Goal: Task Accomplishment & Management: Use online tool/utility

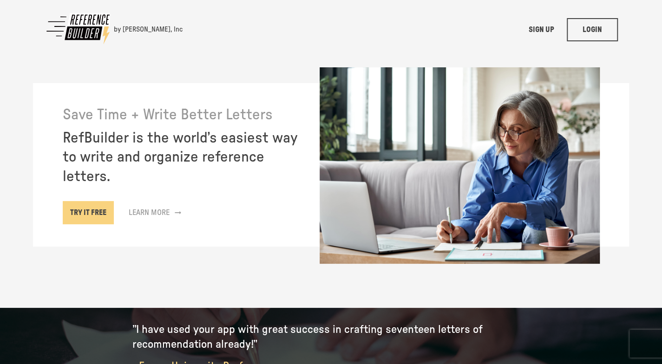
click at [599, 26] on link "LOGIN" at bounding box center [592, 29] width 51 height 23
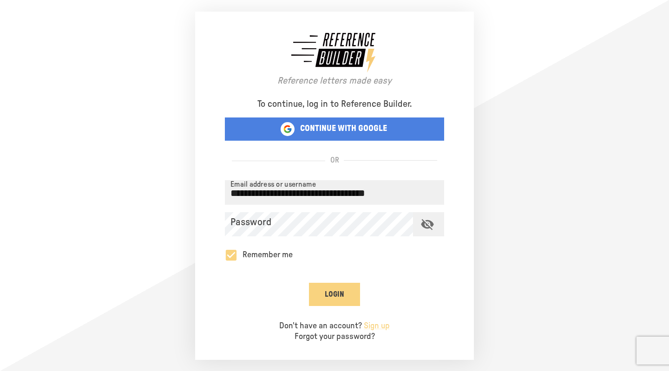
click at [428, 219] on icon "toggle password visibility" at bounding box center [427, 224] width 14 height 14
click at [343, 288] on button "Login" at bounding box center [334, 294] width 51 height 23
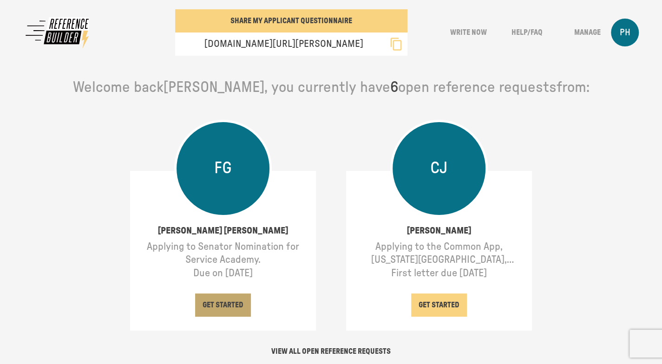
click at [218, 301] on button "GET STARTED" at bounding box center [223, 304] width 56 height 23
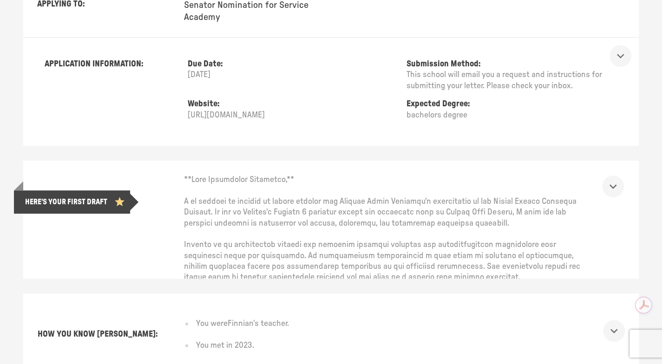
scroll to position [169, 0]
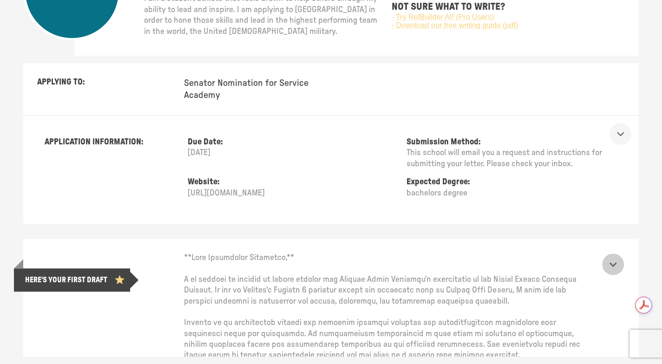
click at [620, 262] on icon "show more" at bounding box center [613, 264] width 14 height 14
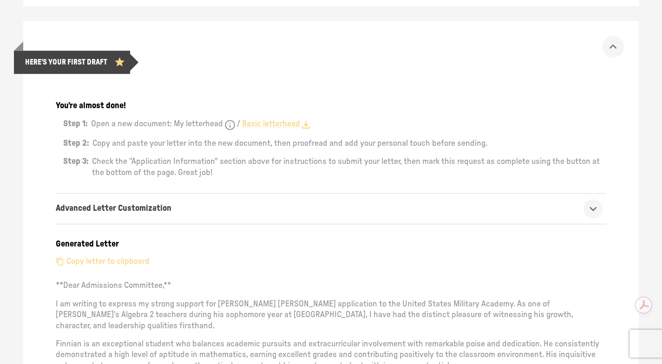
scroll to position [401, 0]
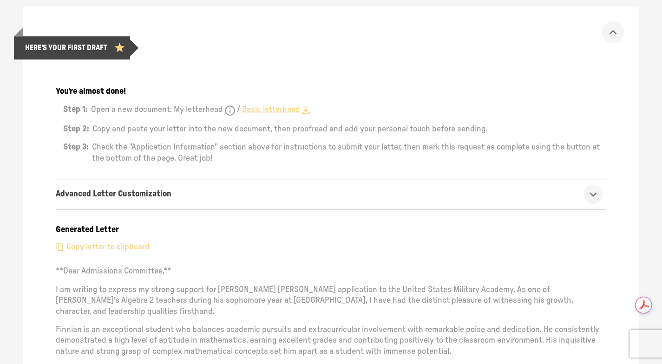
click at [122, 247] on p "Copy letter to clipboard" at bounding box center [107, 247] width 83 height 11
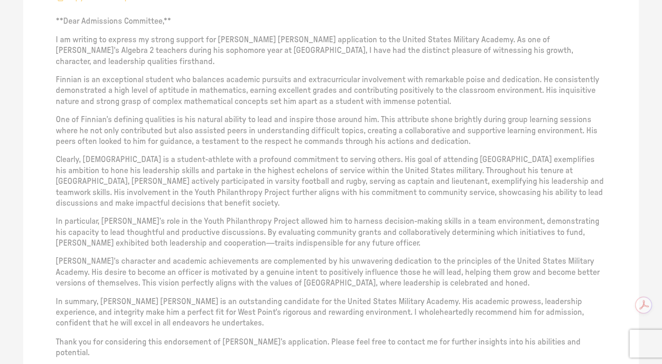
scroll to position [494, 0]
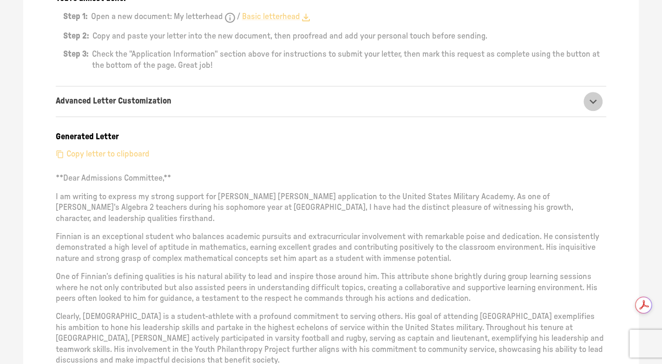
click at [600, 99] on icon "show more" at bounding box center [593, 101] width 14 height 14
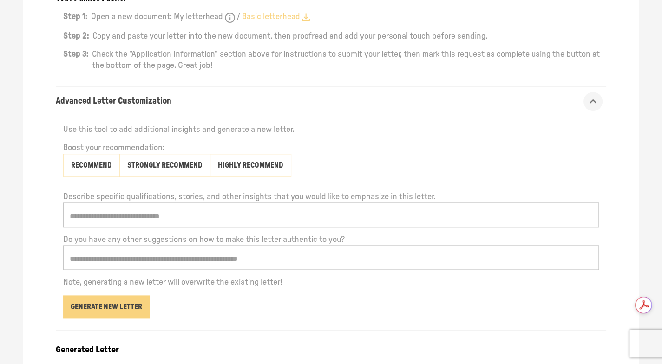
click at [72, 256] on input "text" at bounding box center [330, 257] width 535 height 25
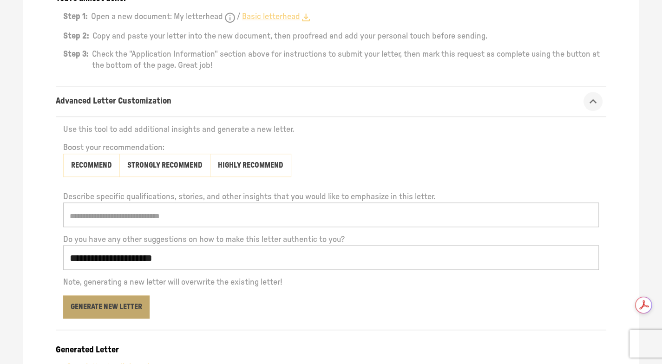
click at [117, 305] on button "Generate New Letter" at bounding box center [106, 306] width 86 height 23
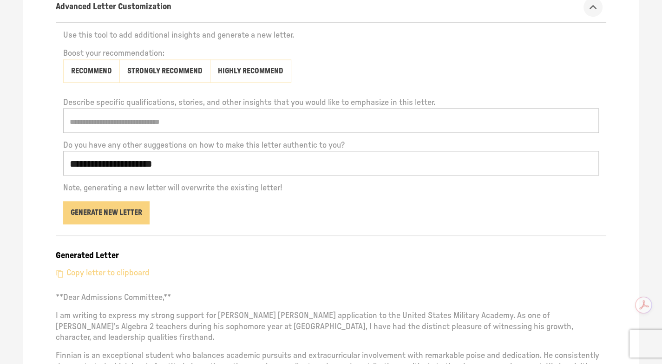
scroll to position [586, 0]
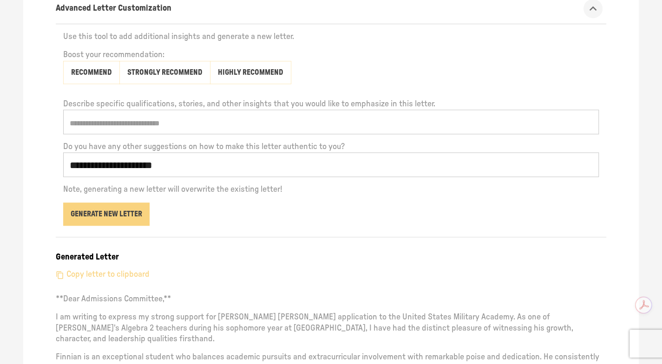
click at [171, 164] on input "**********" at bounding box center [330, 164] width 535 height 25
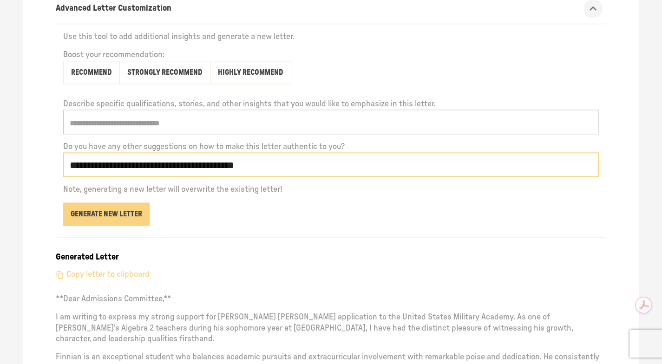
type input "**********"
click at [109, 211] on button "Generate New Letter" at bounding box center [106, 213] width 86 height 23
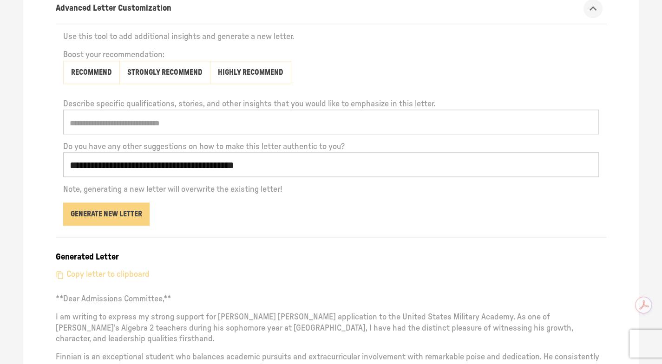
scroll to position [540, 0]
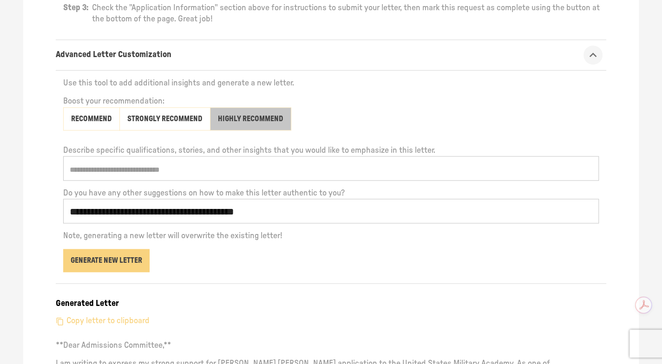
click at [243, 115] on button "Highly Recommend" at bounding box center [250, 118] width 81 height 23
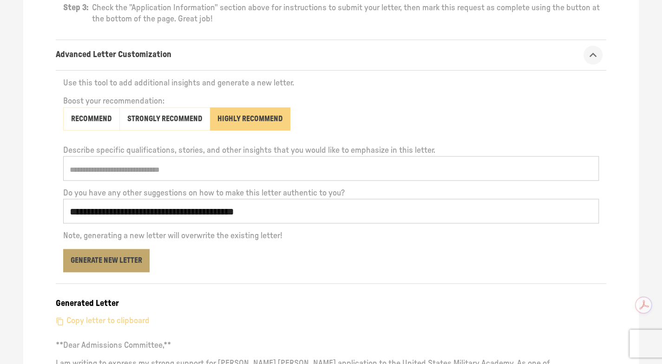
click at [119, 256] on button "Generate New Letter" at bounding box center [106, 260] width 86 height 23
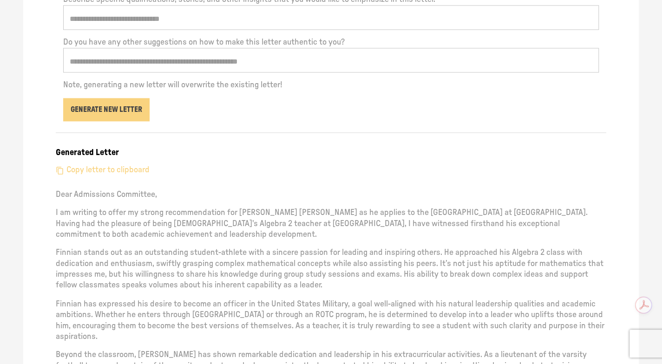
scroll to position [679, 0]
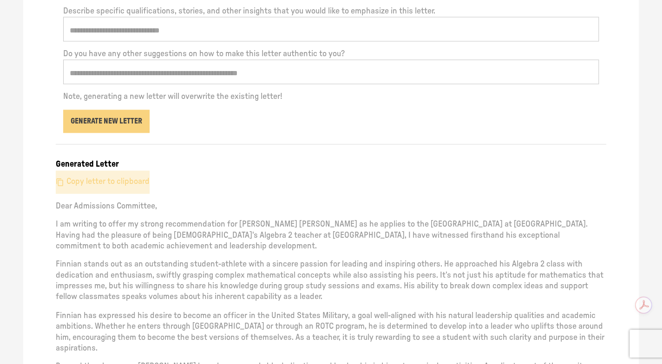
click at [123, 179] on p "Copy letter to clipboard" at bounding box center [107, 181] width 83 height 11
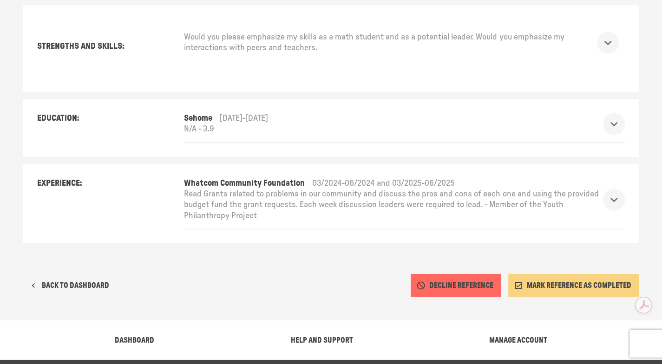
scroll to position [1499, 0]
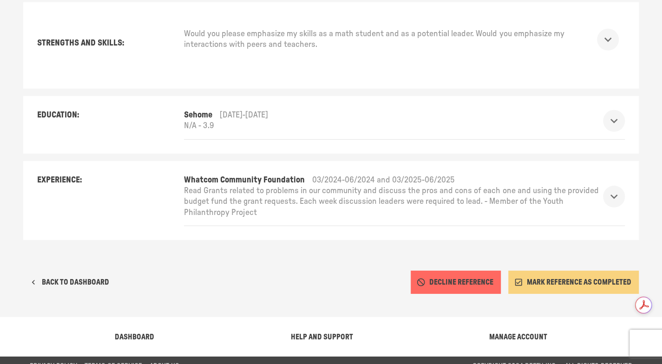
click at [581, 271] on button "MARK REFERENCE AS COMPLETED" at bounding box center [573, 282] width 130 height 23
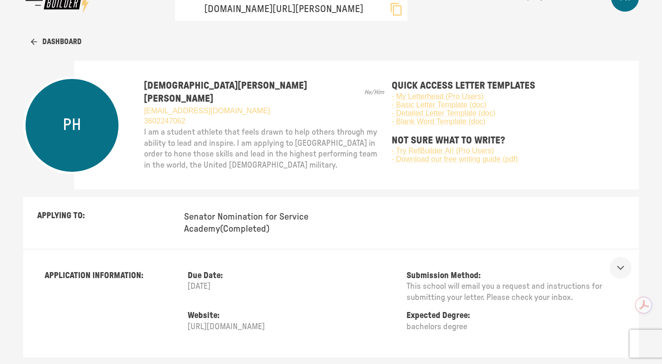
scroll to position [0, 0]
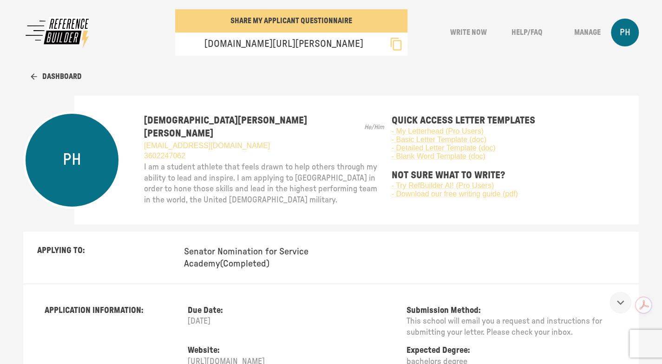
click at [64, 75] on button "Dashboard" at bounding box center [56, 76] width 51 height 23
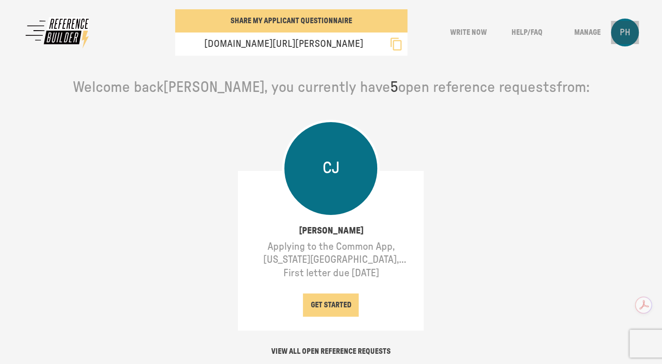
click at [633, 39] on div "PH" at bounding box center [625, 33] width 28 height 28
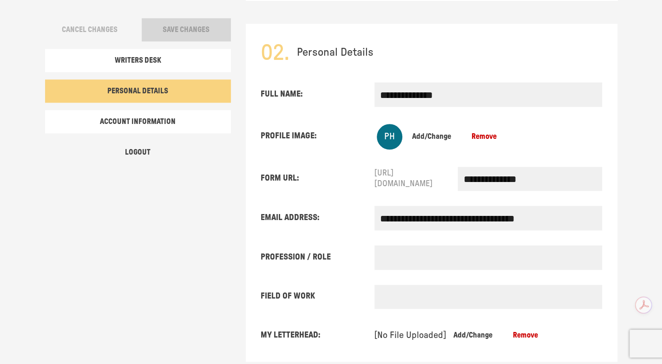
scroll to position [578, 0]
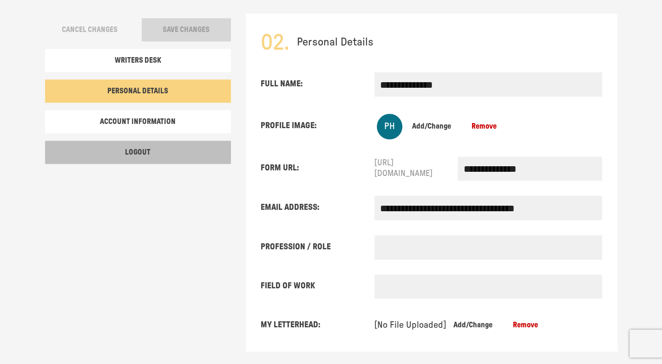
click at [140, 149] on button "Logout" at bounding box center [138, 152] width 186 height 23
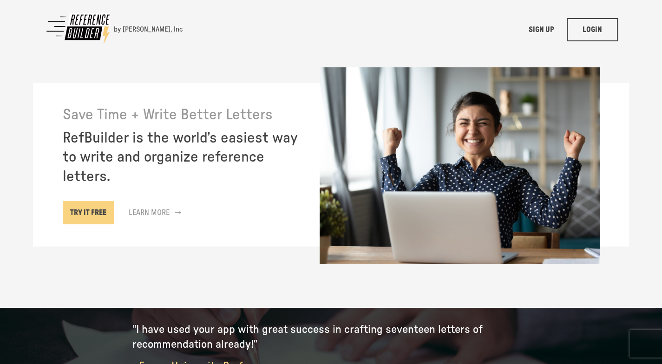
click at [601, 26] on link "LOGIN" at bounding box center [592, 29] width 51 height 23
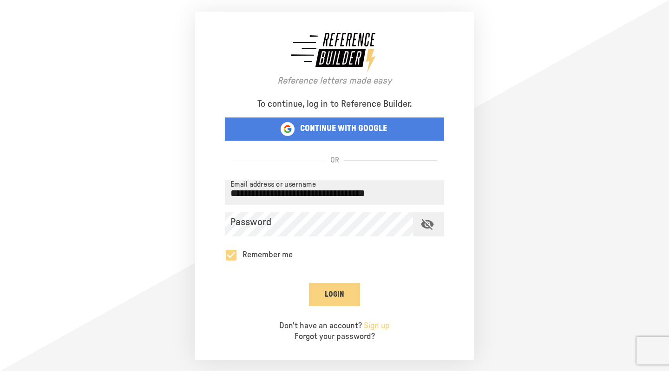
click at [344, 289] on button "Login" at bounding box center [334, 294] width 51 height 23
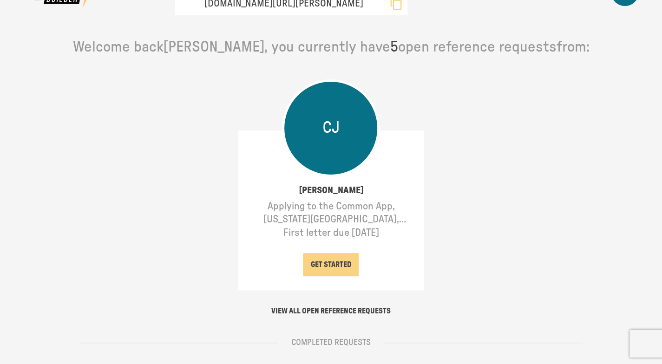
scroll to position [93, 0]
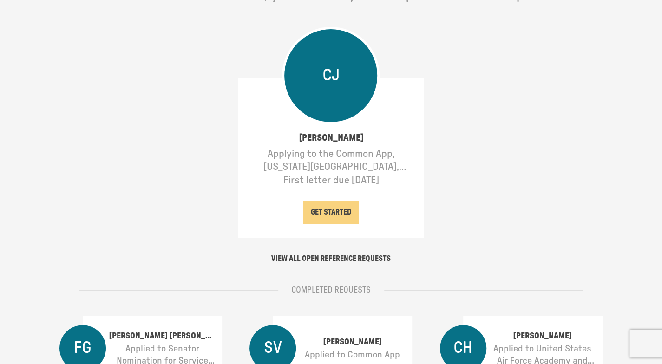
click at [343, 208] on button "GET STARTED" at bounding box center [331, 212] width 56 height 23
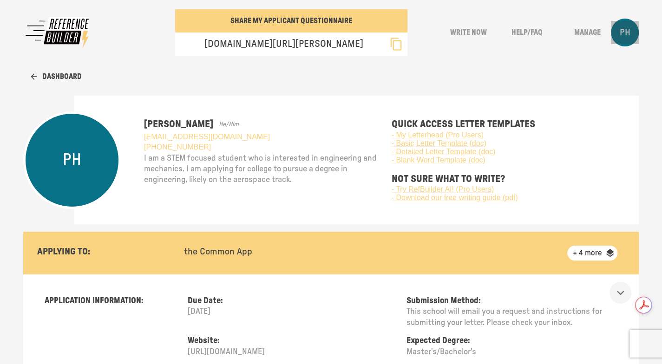
click at [637, 33] on div "PH" at bounding box center [625, 33] width 28 height 28
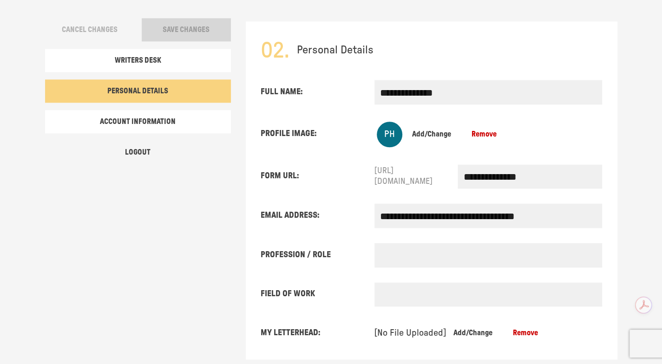
scroll to position [578, 0]
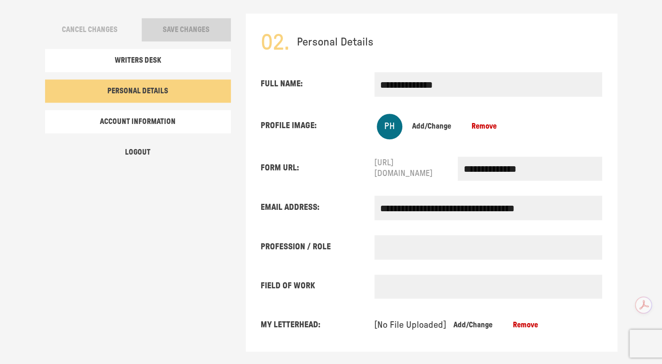
click at [136, 154] on button "Logout" at bounding box center [138, 152] width 186 height 23
